Goal: Browse casually

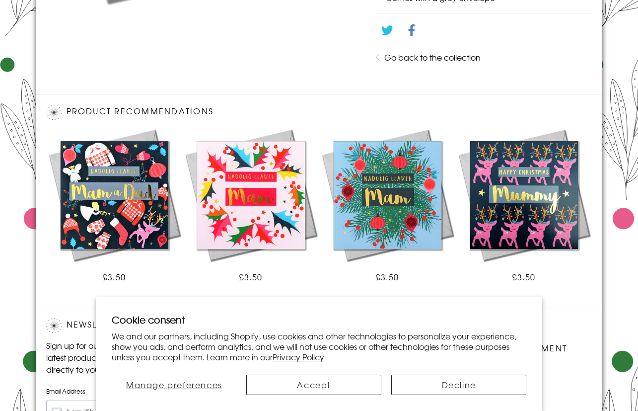
scroll to position [573, 0]
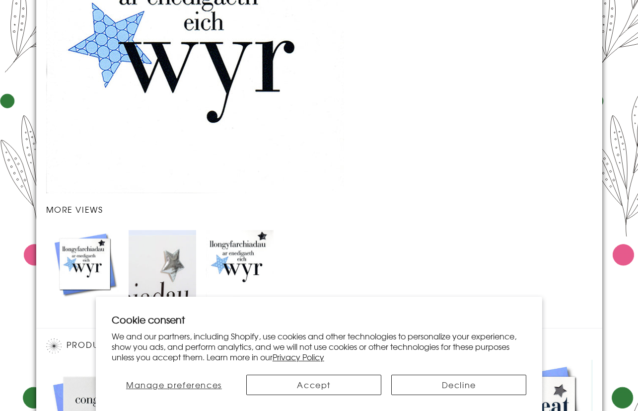
scroll to position [1205, 0]
